Goal: Transaction & Acquisition: Download file/media

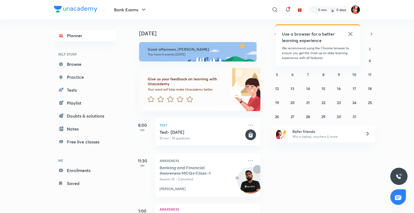
click at [350, 37] on icon at bounding box center [350, 34] width 6 height 6
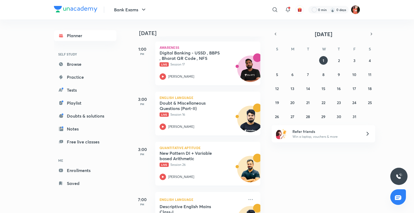
scroll to position [193, 0]
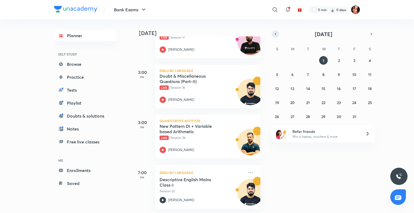
click at [273, 32] on icon "button" at bounding box center [275, 34] width 4 height 5
click at [299, 113] on div "31 1 2 3 4 5 6 7 8 9 10 11 12 13 14 15 16 17 18 19 20 21 22 23 24 25 26 27 28 2…" at bounding box center [323, 88] width 103 height 65
drag, startPoint x: 293, startPoint y: 114, endPoint x: 290, endPoint y: 113, distance: 2.8
click at [292, 114] on abbr "29" at bounding box center [292, 116] width 4 height 5
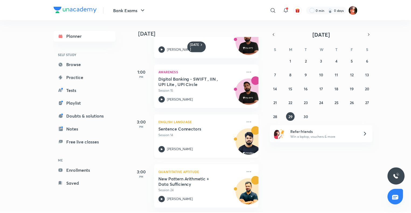
scroll to position [81, 0]
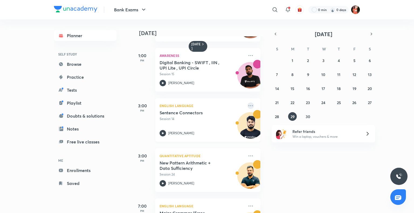
click at [248, 105] on icon at bounding box center [250, 105] width 6 height 6
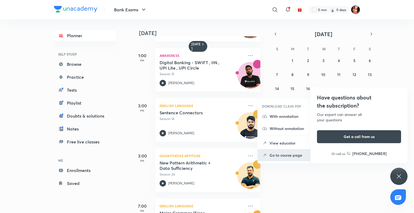
click at [290, 151] on li "Go to course page" at bounding box center [284, 155] width 53 height 12
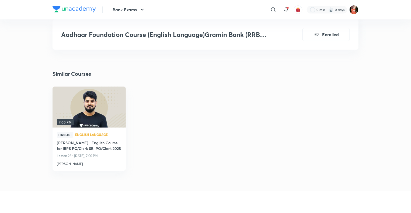
scroll to position [754, 0]
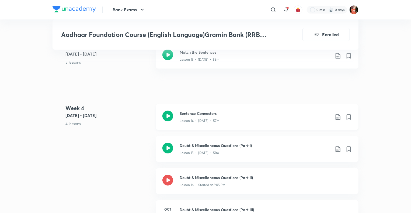
click at [341, 115] on icon at bounding box center [338, 117] width 6 height 6
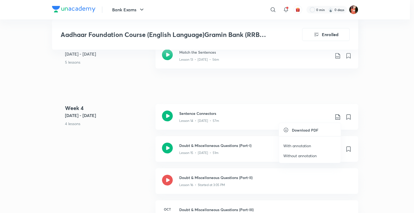
click at [309, 152] on li "Without annotation" at bounding box center [310, 156] width 62 height 10
click at [306, 154] on p "Without annotation" at bounding box center [299, 156] width 33 height 6
